Goal: Transaction & Acquisition: Purchase product/service

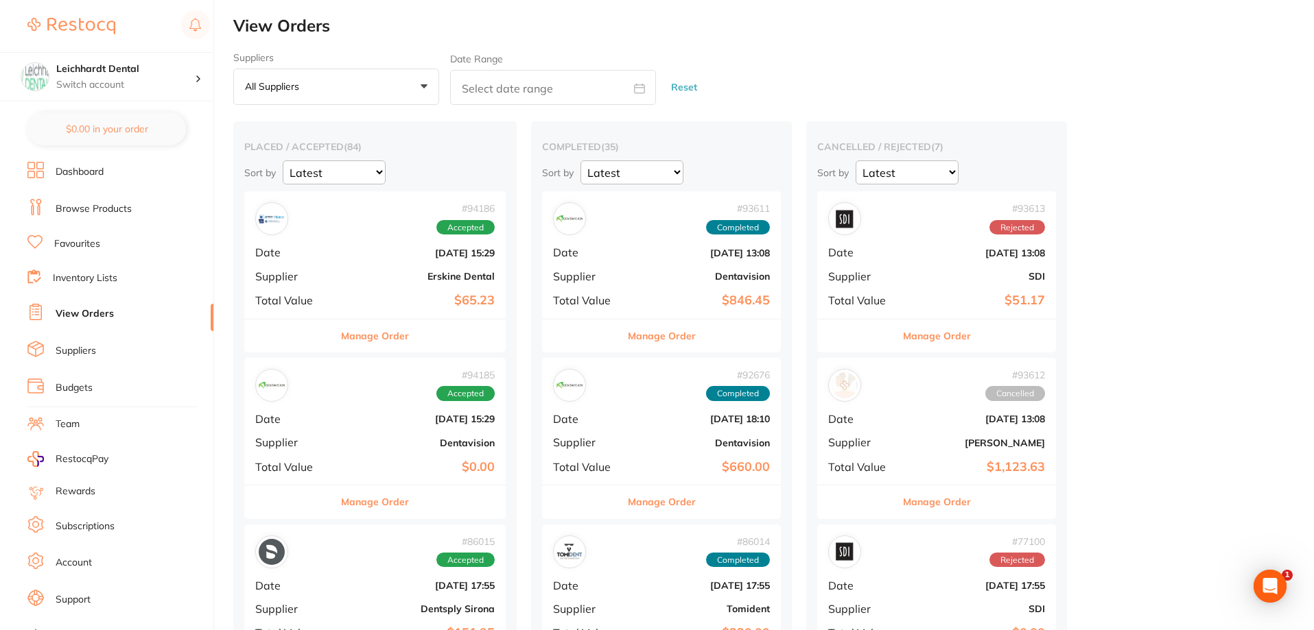
click at [78, 176] on link "Dashboard" at bounding box center [80, 172] width 48 height 14
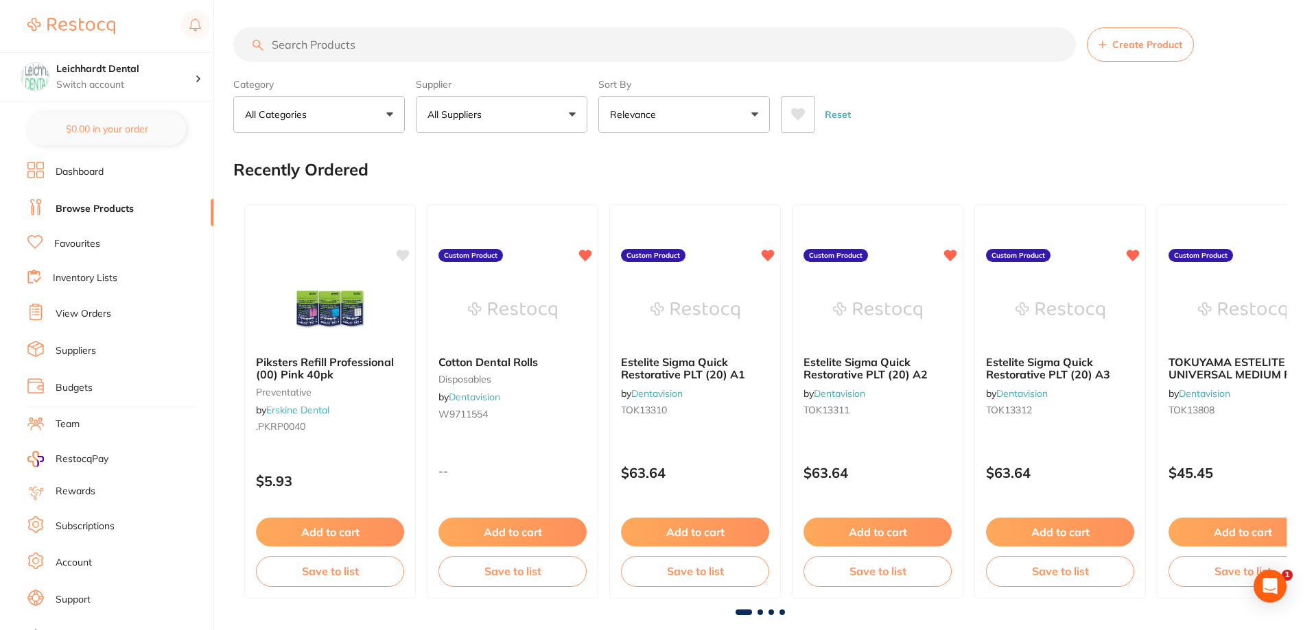
click at [466, 116] on p "All Suppliers" at bounding box center [457, 115] width 60 height 14
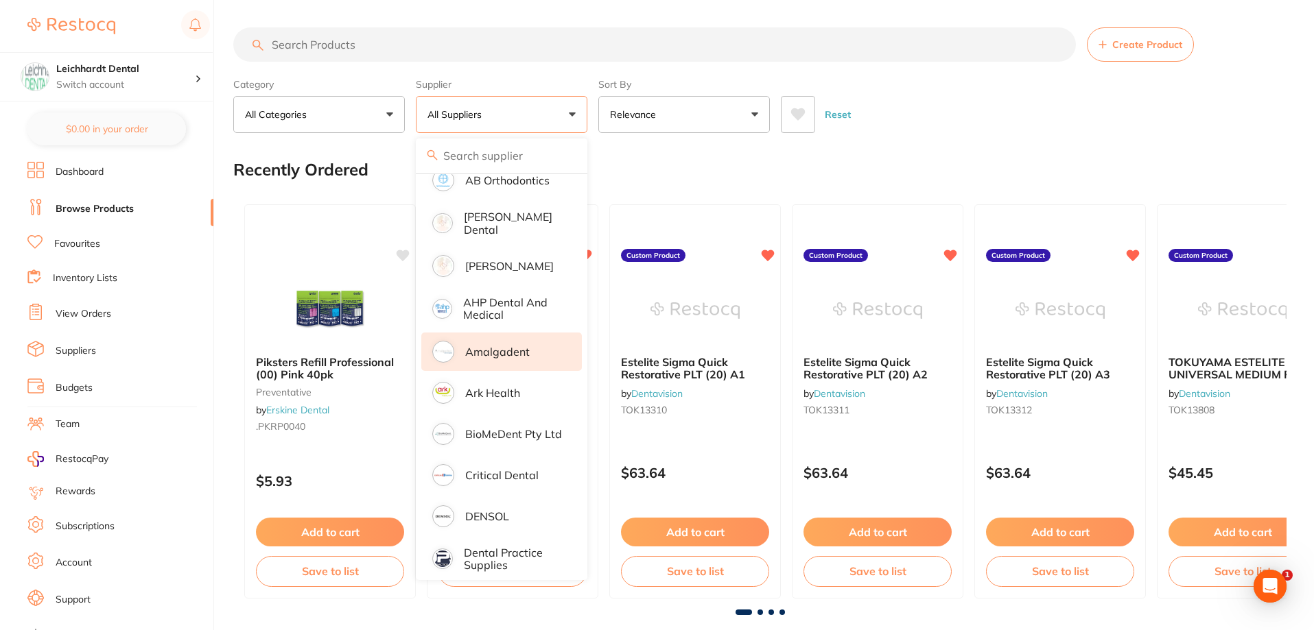
scroll to position [206, 0]
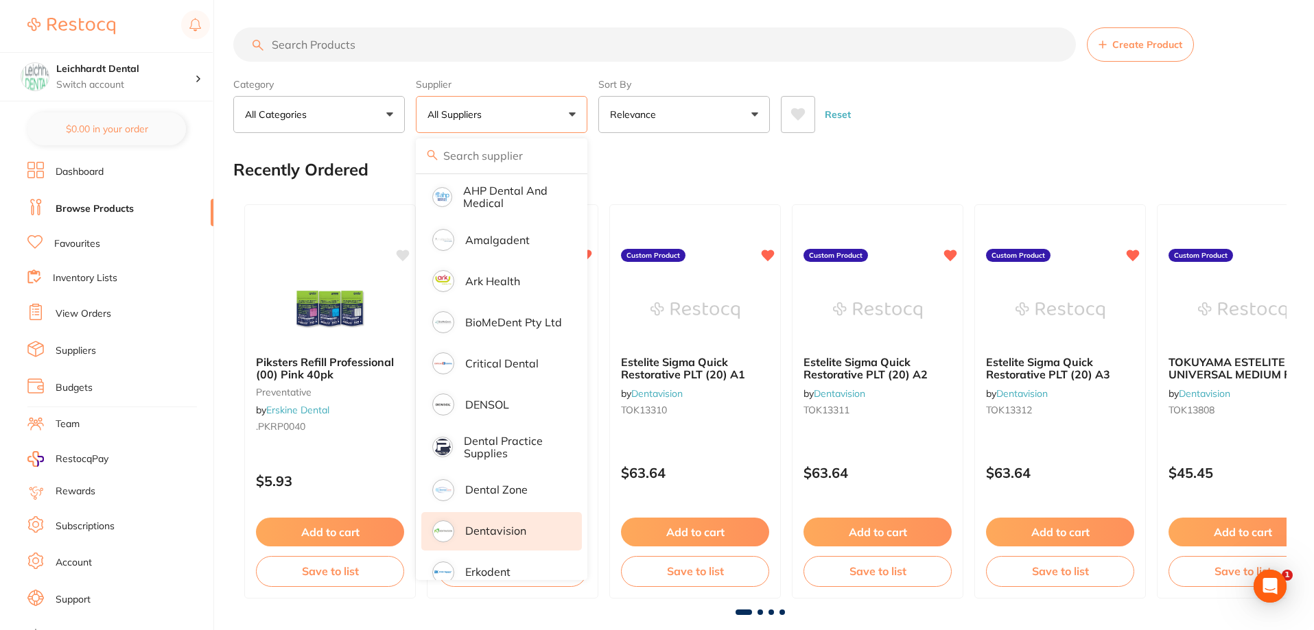
click at [499, 525] on p "Dentavision" at bounding box center [495, 531] width 61 height 12
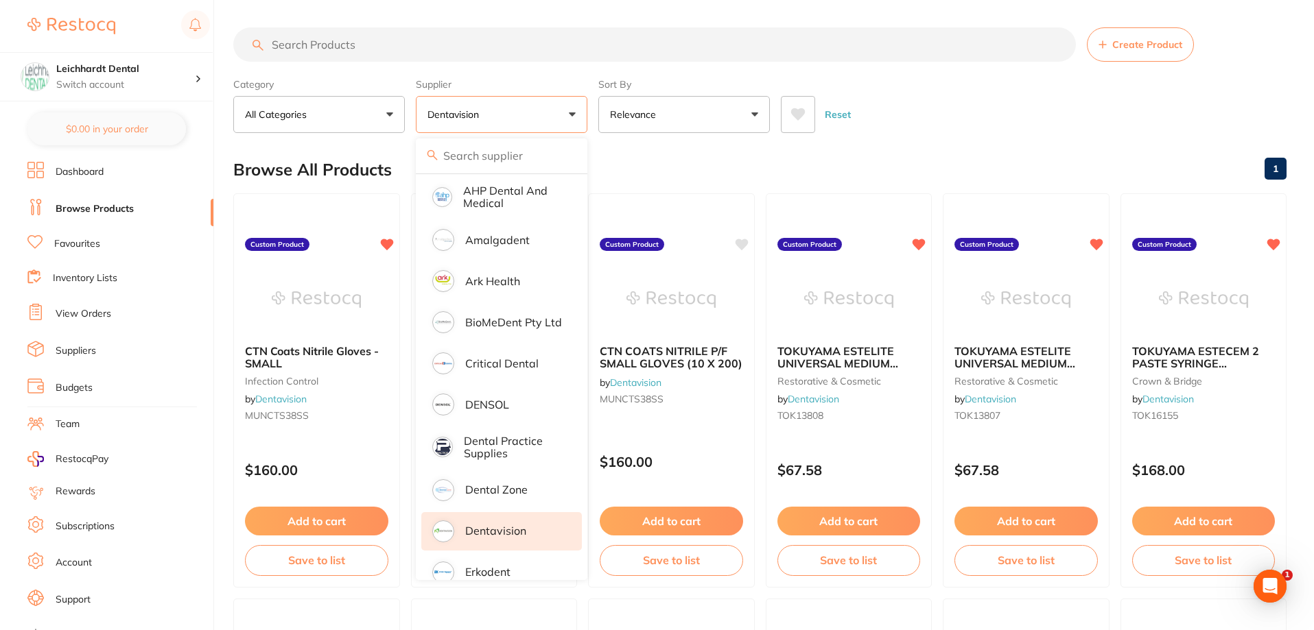
scroll to position [0, 0]
click at [873, 157] on div "Browse All Products 1" at bounding box center [759, 170] width 1053 height 46
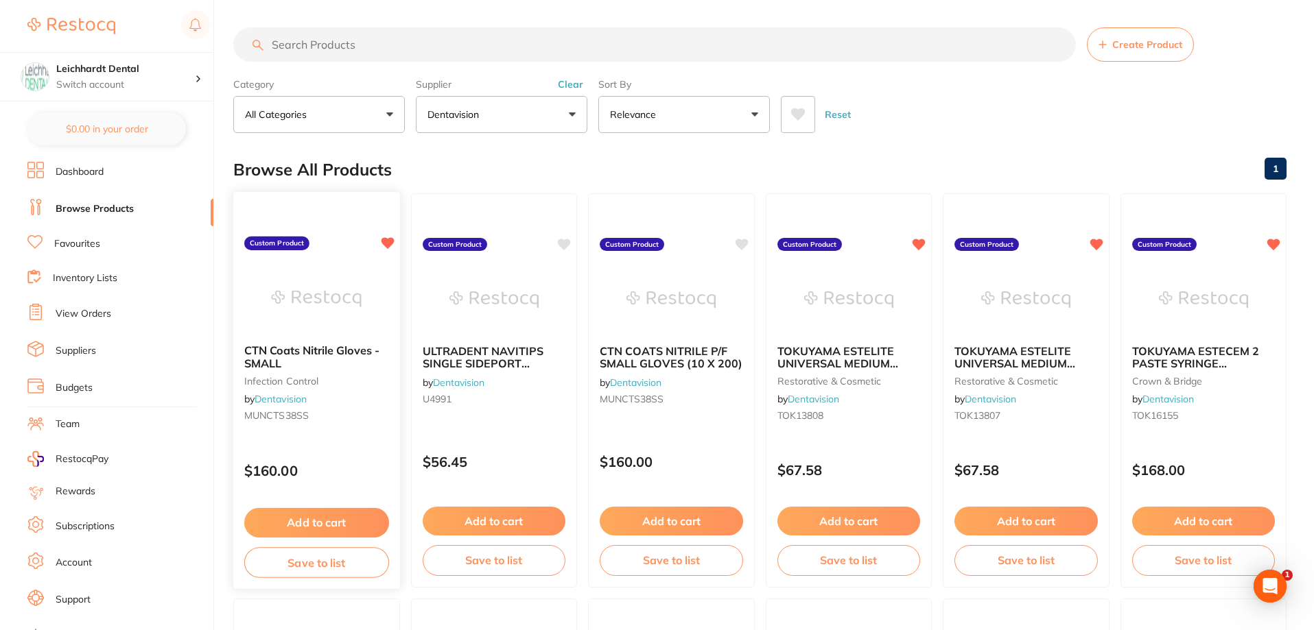
click at [345, 521] on button "Add to cart" at bounding box center [316, 522] width 145 height 29
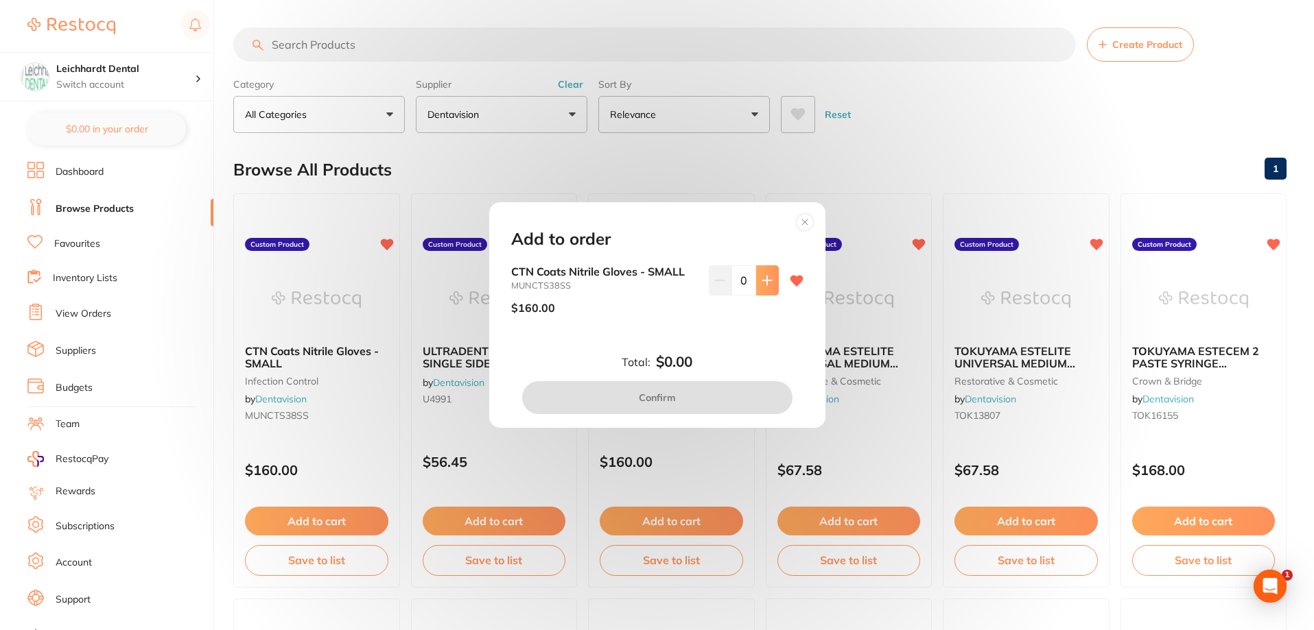
click at [761, 287] on button at bounding box center [767, 280] width 23 height 30
type input "1"
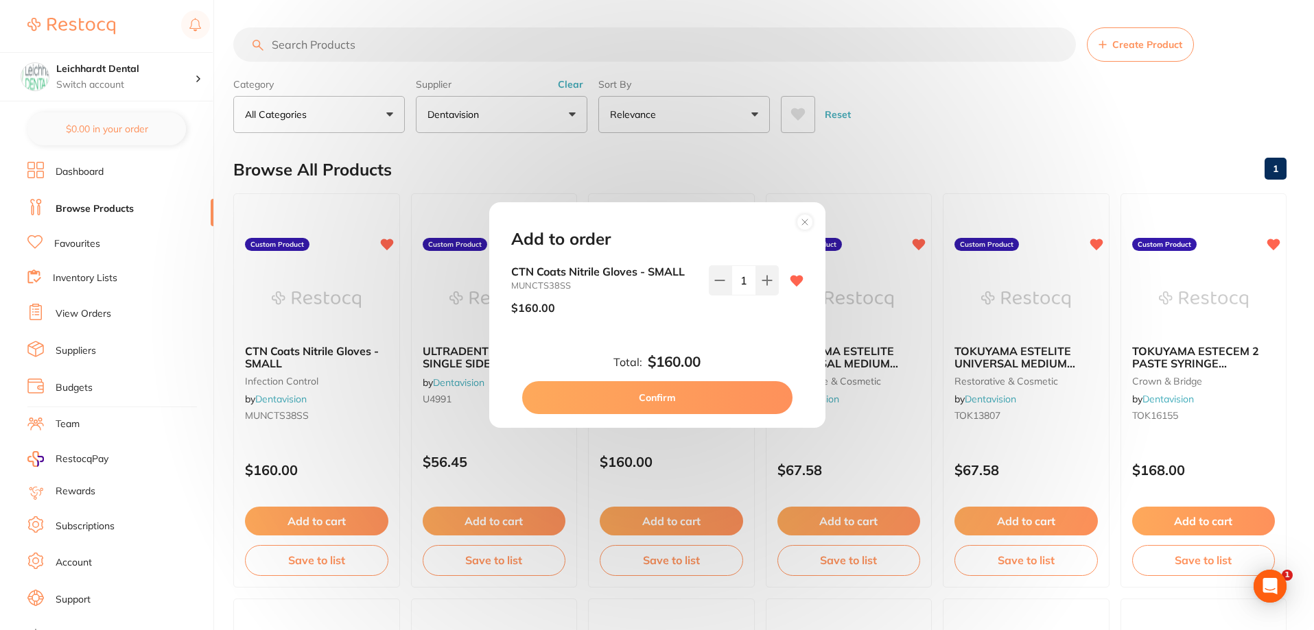
click at [739, 399] on button "Confirm" at bounding box center [657, 397] width 270 height 33
checkbox input "false"
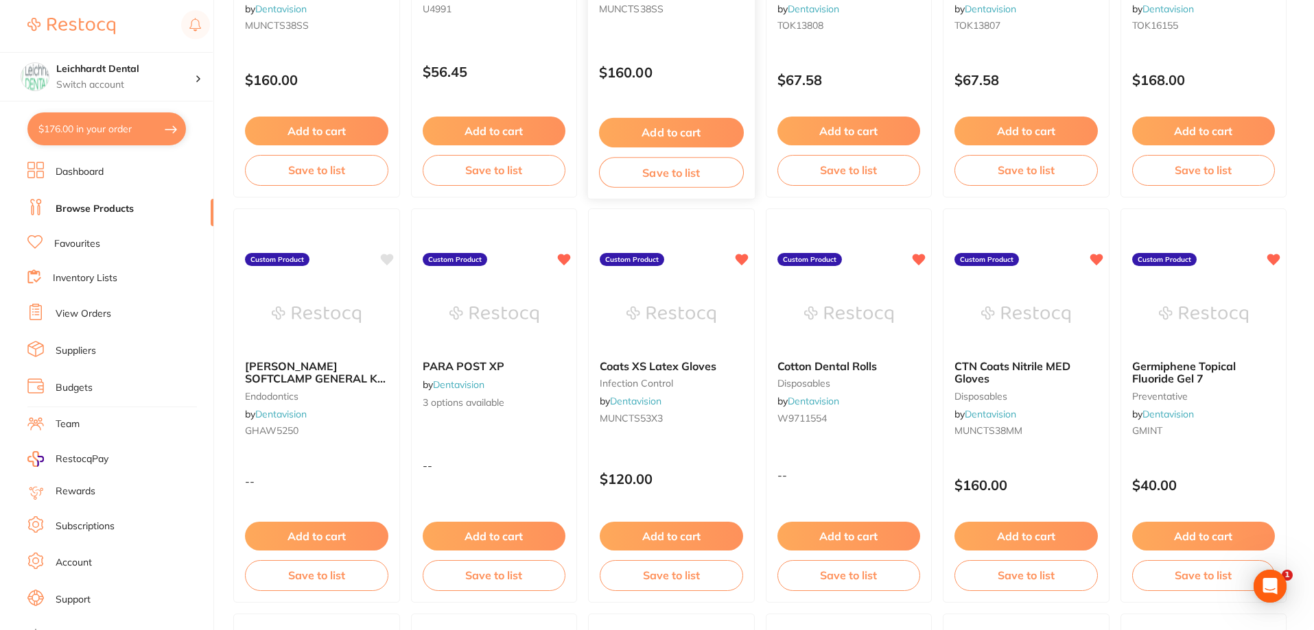
scroll to position [412, 0]
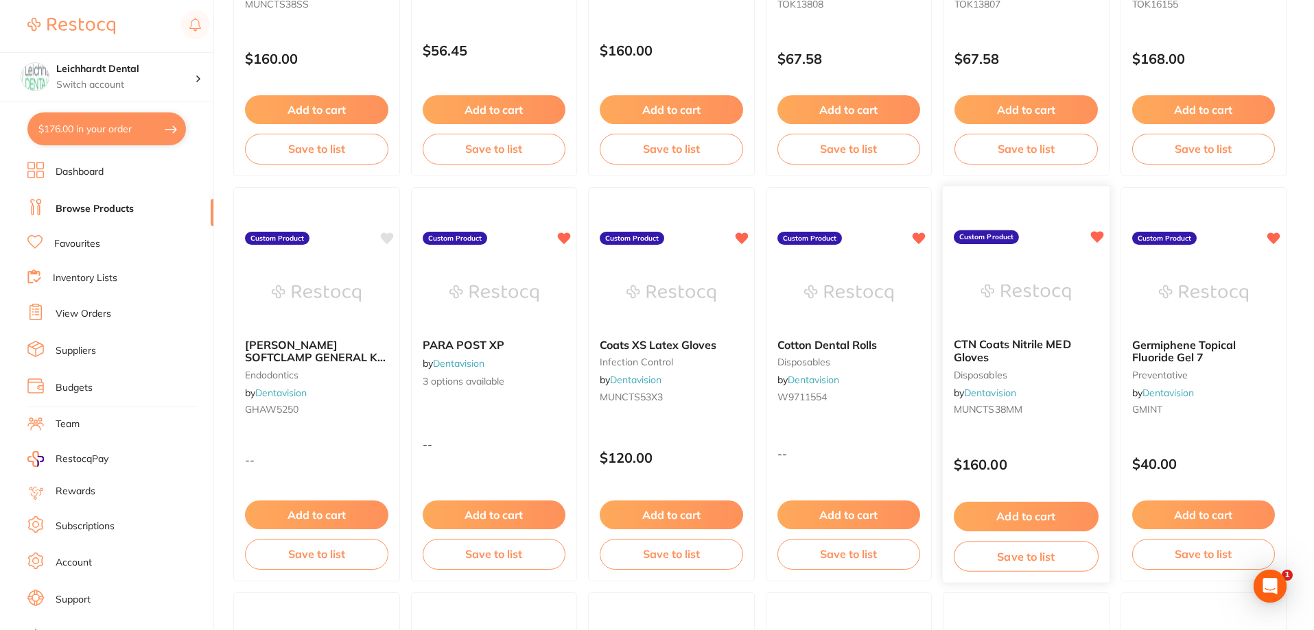
click at [1016, 510] on button "Add to cart" at bounding box center [1025, 516] width 145 height 29
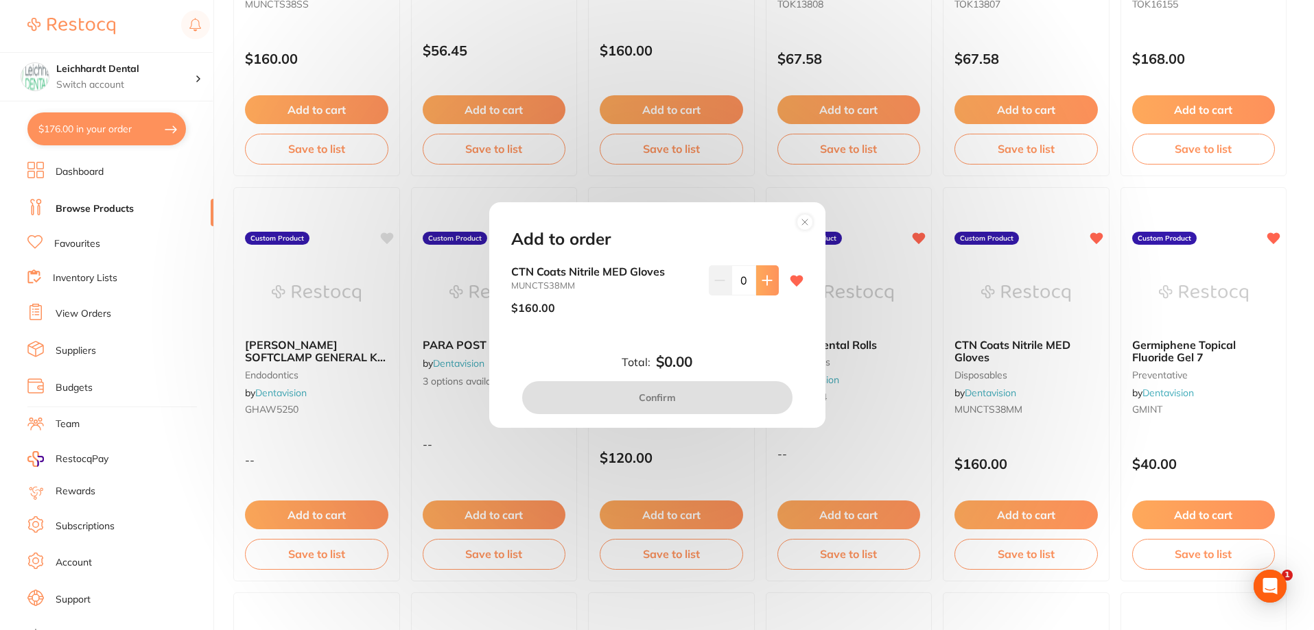
scroll to position [0, 0]
click at [765, 282] on icon at bounding box center [766, 280] width 11 height 11
type input "1"
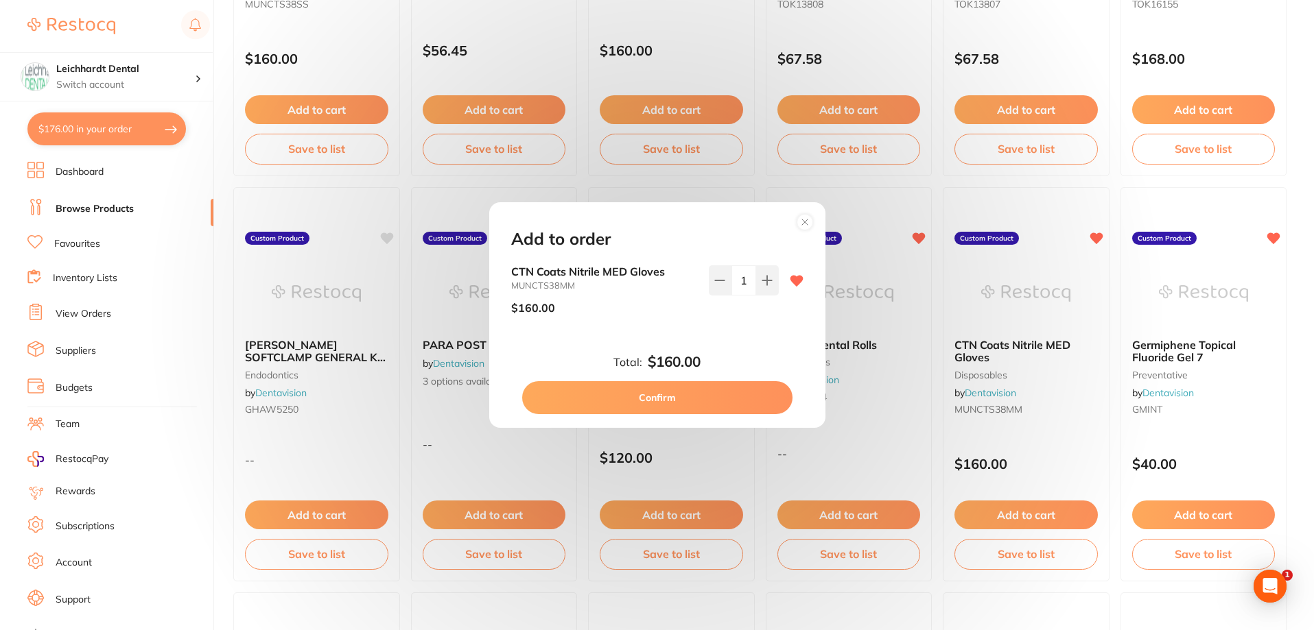
click at [731, 399] on button "Confirm" at bounding box center [657, 397] width 270 height 33
